Goal: Navigation & Orientation: Find specific page/section

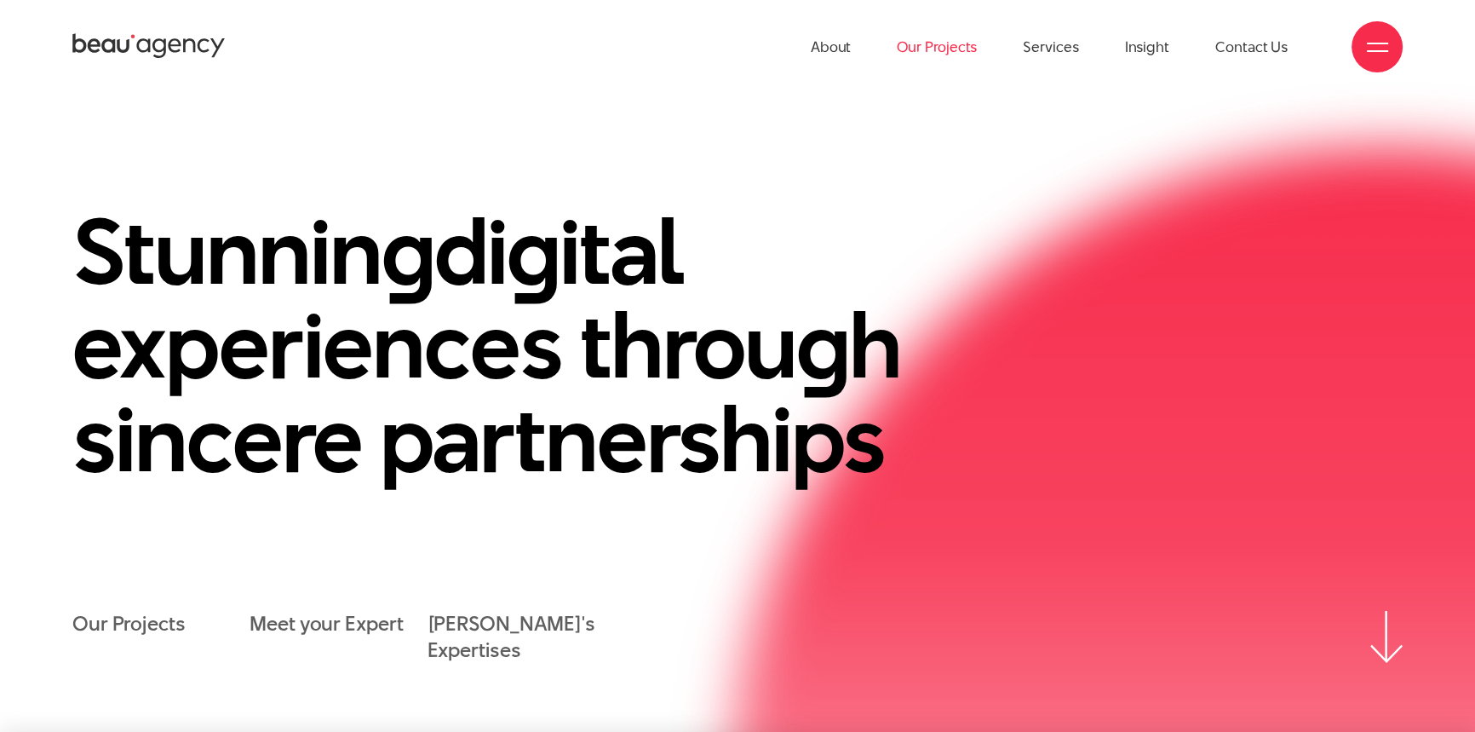
click at [928, 62] on link "Our Projects" at bounding box center [937, 47] width 80 height 94
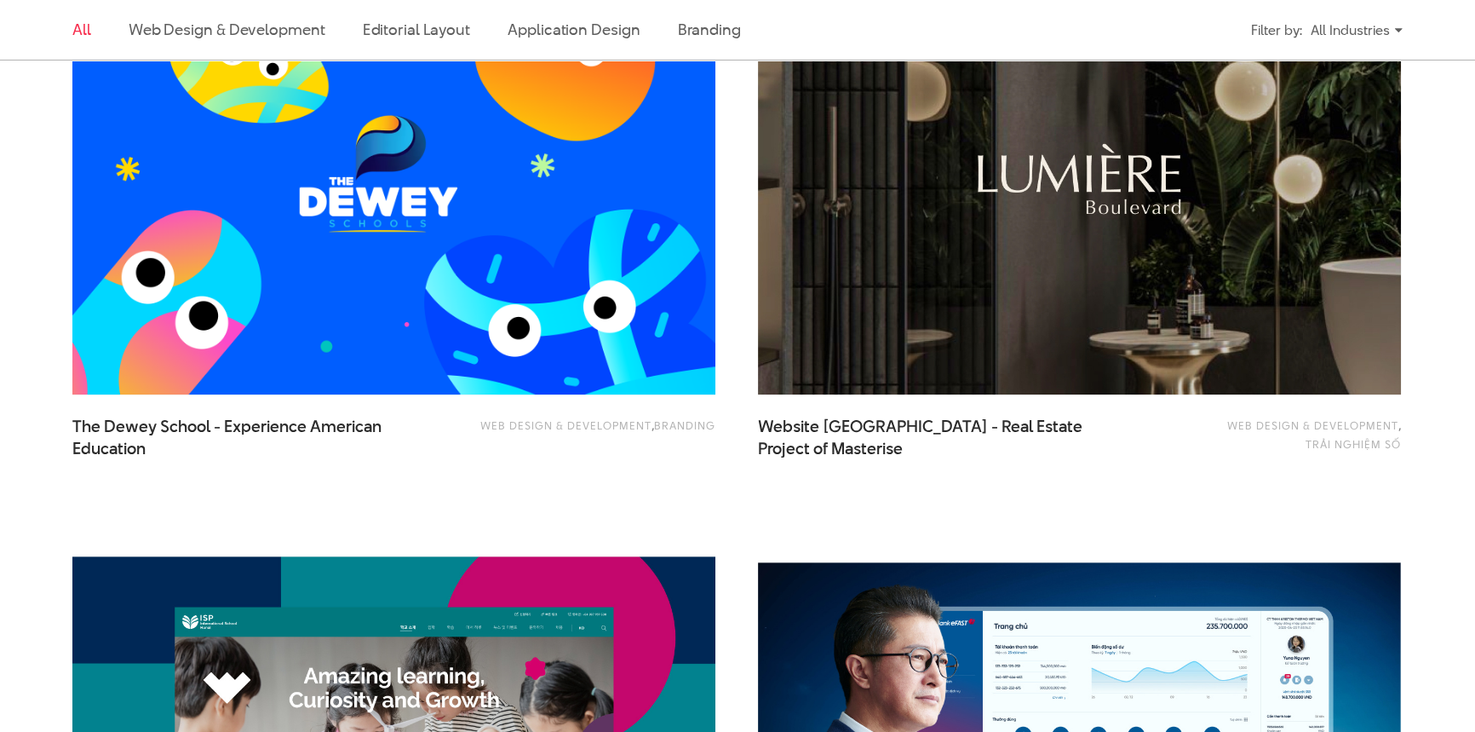
scroll to position [1471, 0]
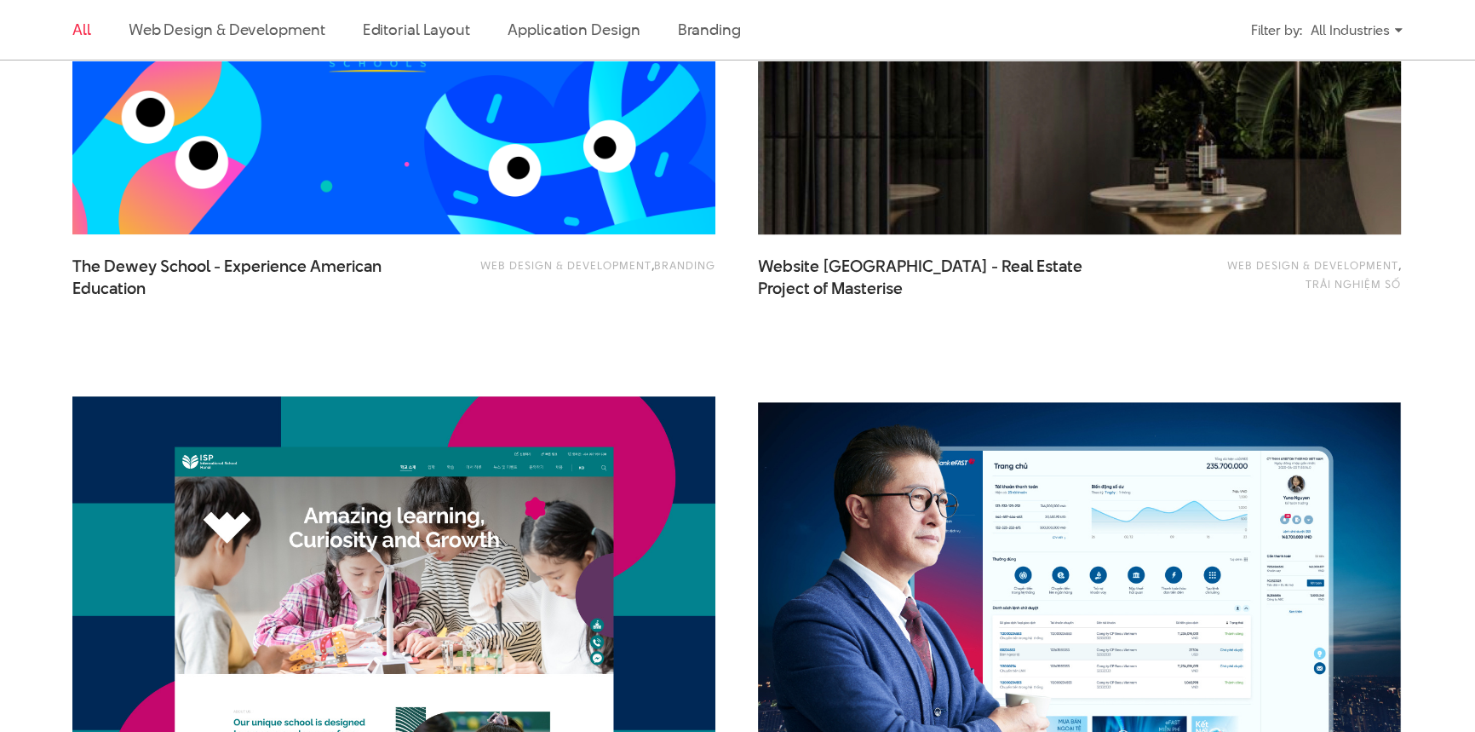
click at [972, 152] on img at bounding box center [1080, 19] width 708 height 474
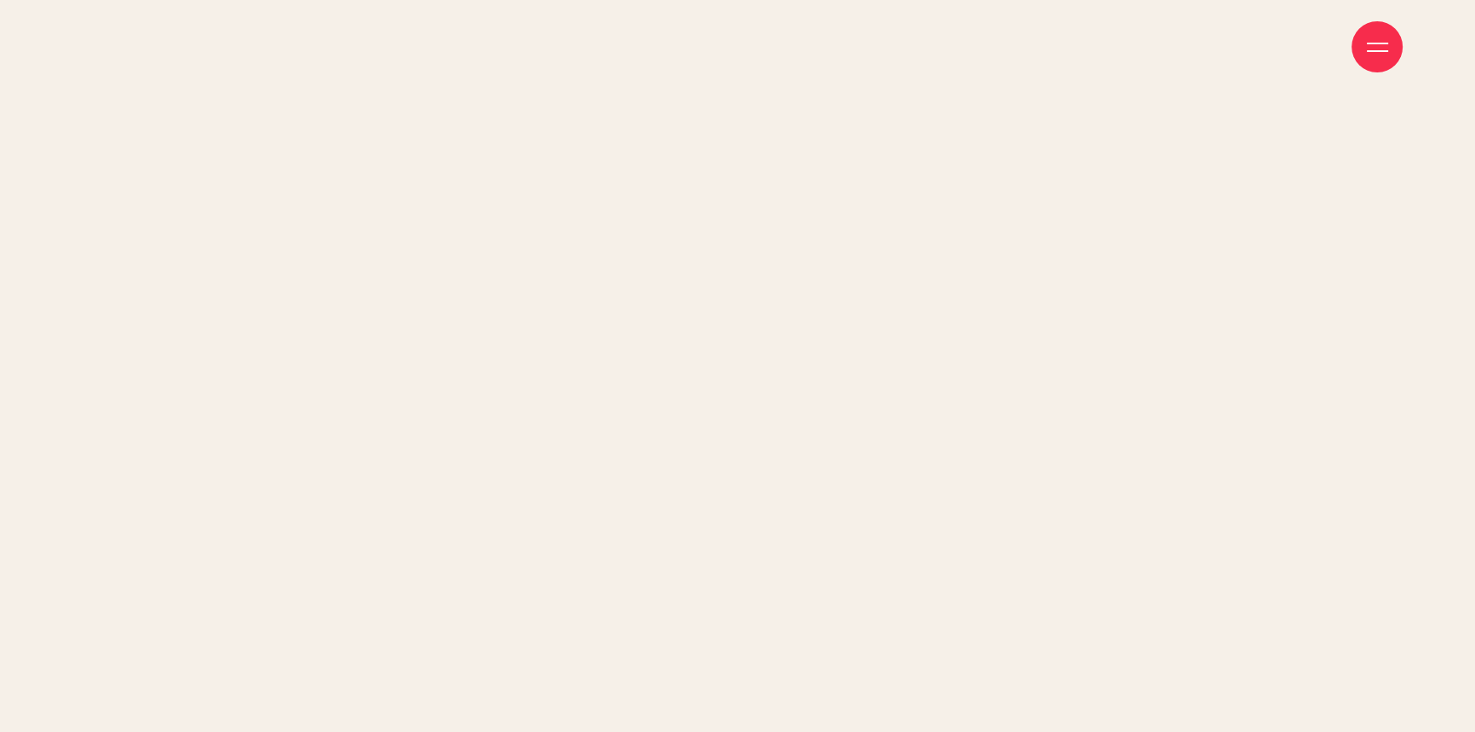
scroll to position [3561, 0]
